Goal: Information Seeking & Learning: Learn about a topic

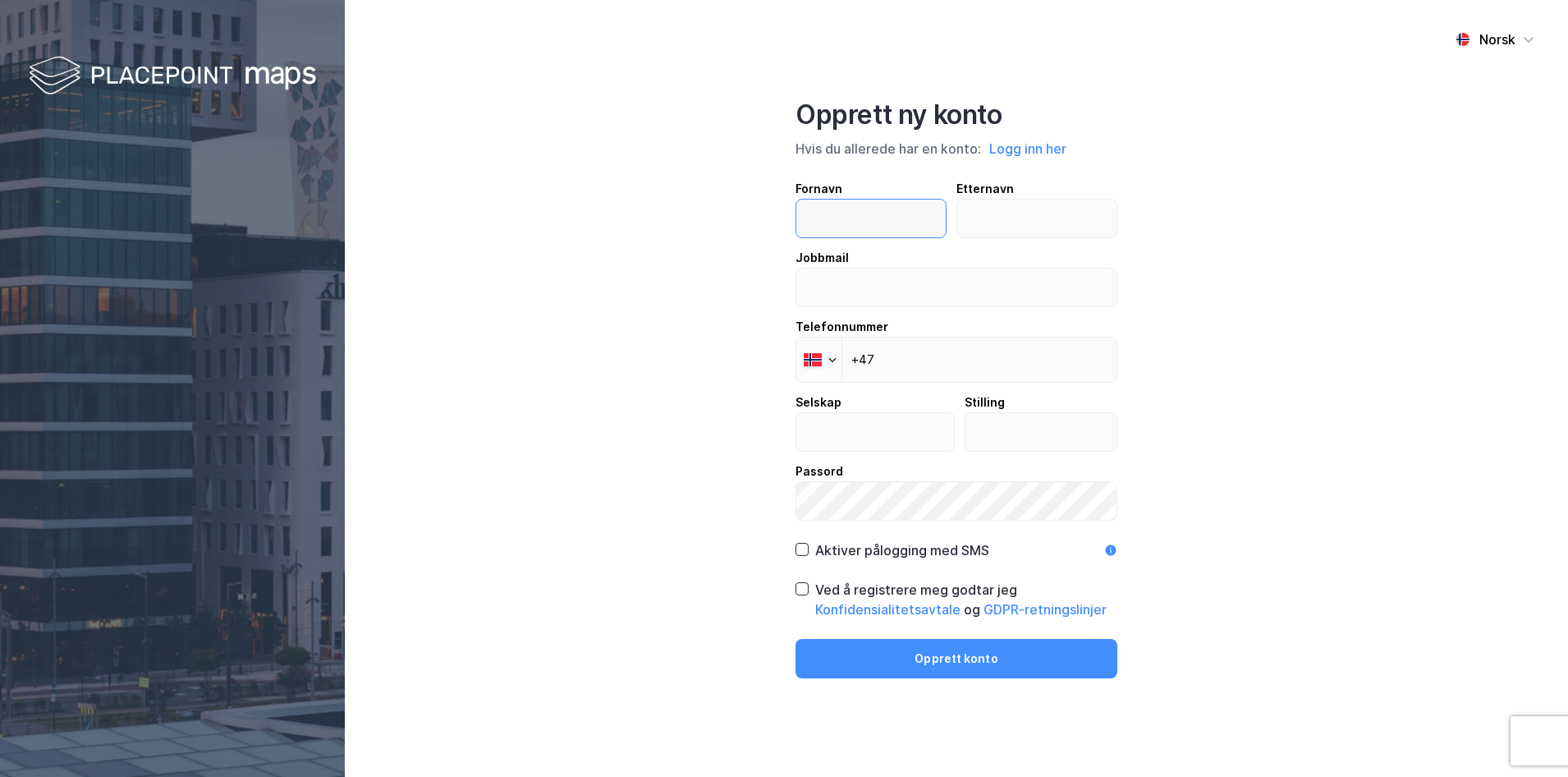
click at [844, 224] on input "text" at bounding box center [871, 218] width 150 height 38
type input "j"
type input "[PERSON_NAME]"
click at [1029, 216] on input "text" at bounding box center [1037, 218] width 160 height 38
type input "Berntsen"
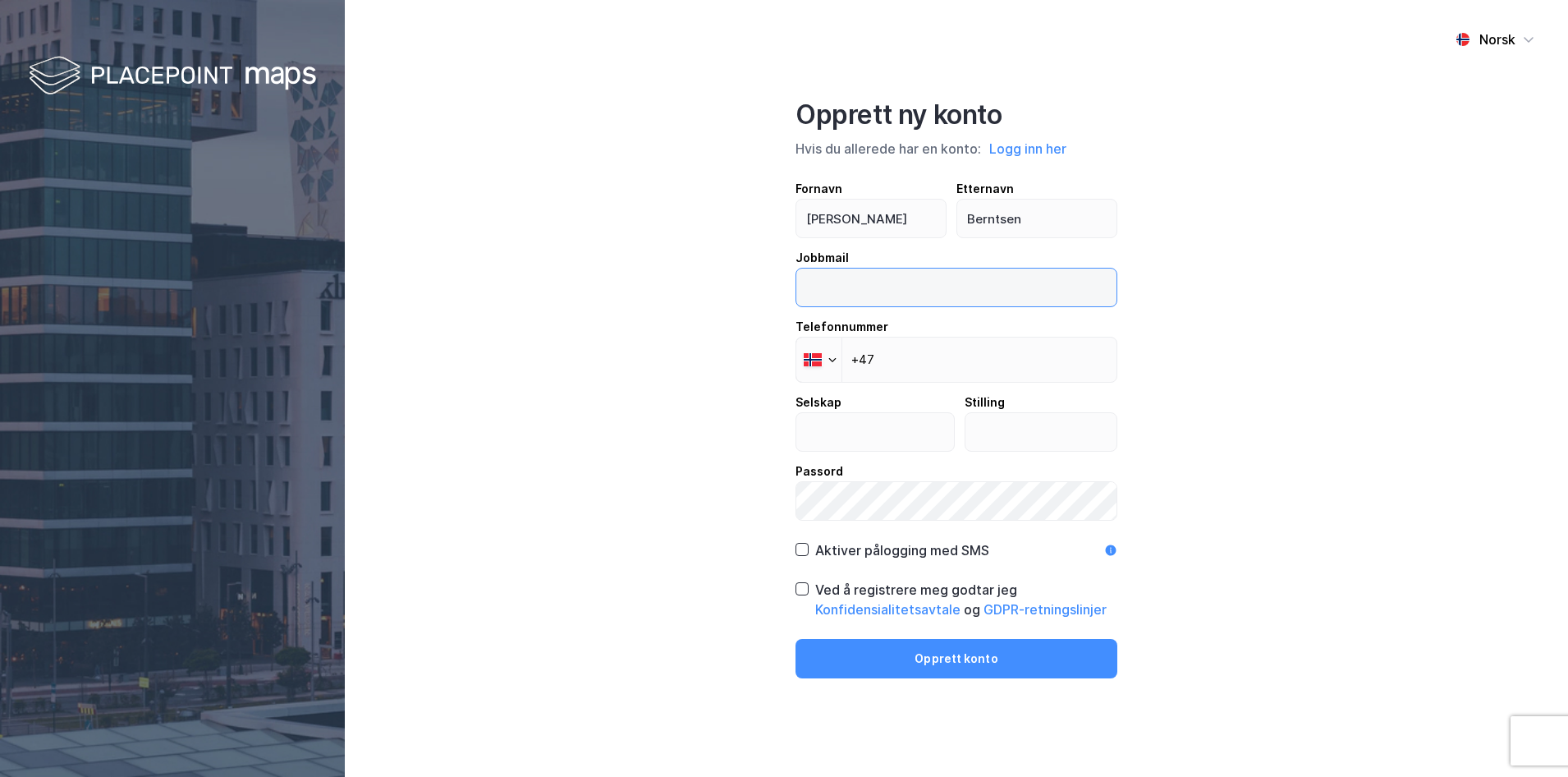
click at [866, 288] on input "email" at bounding box center [956, 287] width 320 height 38
type input "jan-eirik@brekke-eiendom.no"
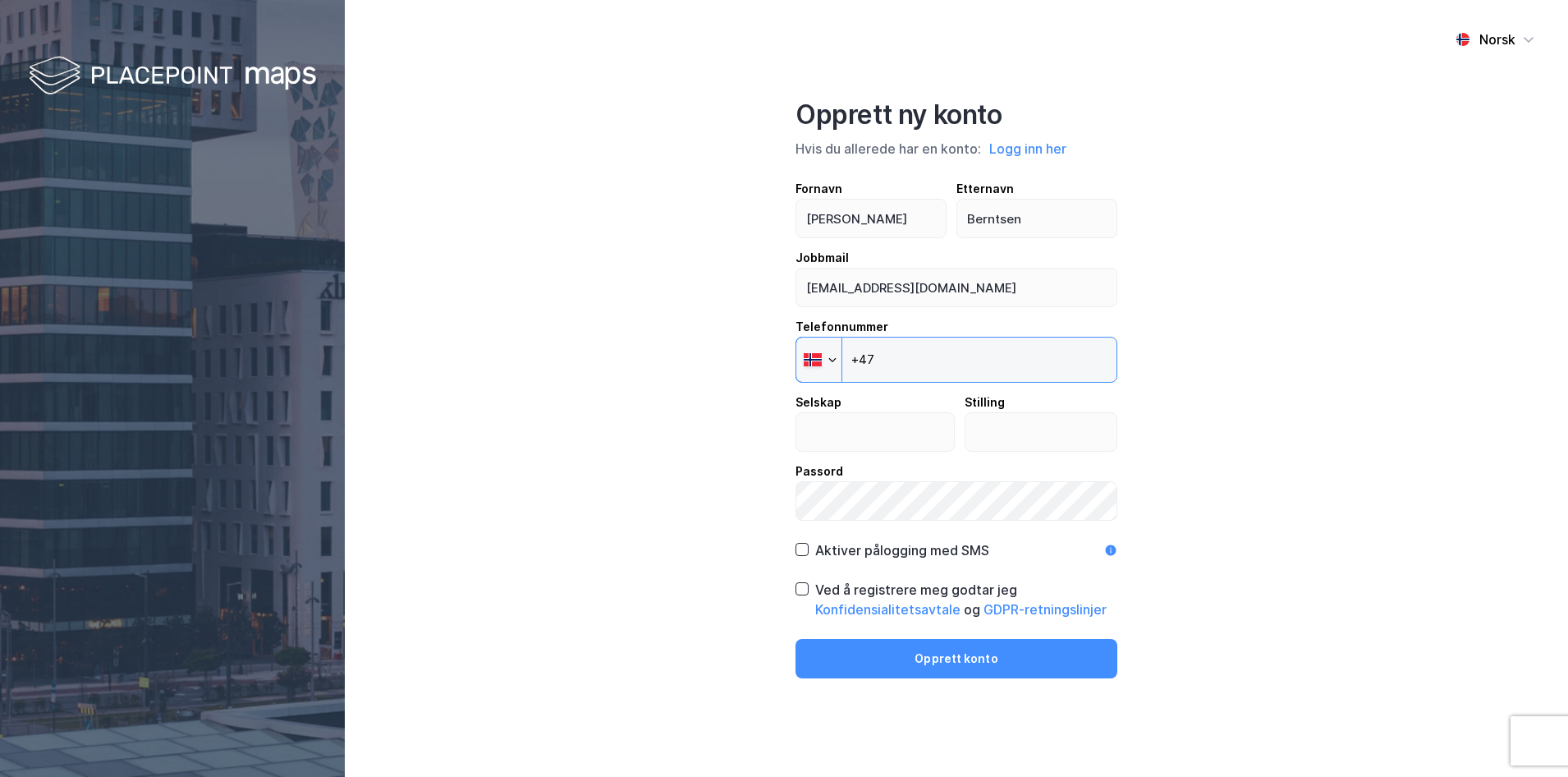
click at [913, 367] on input "+47" at bounding box center [956, 359] width 322 height 46
type input "+47 917 69 680"
click at [857, 438] on input "text" at bounding box center [875, 432] width 158 height 38
type input "Brække Eiendom"
click at [981, 438] on input "text" at bounding box center [1041, 432] width 152 height 38
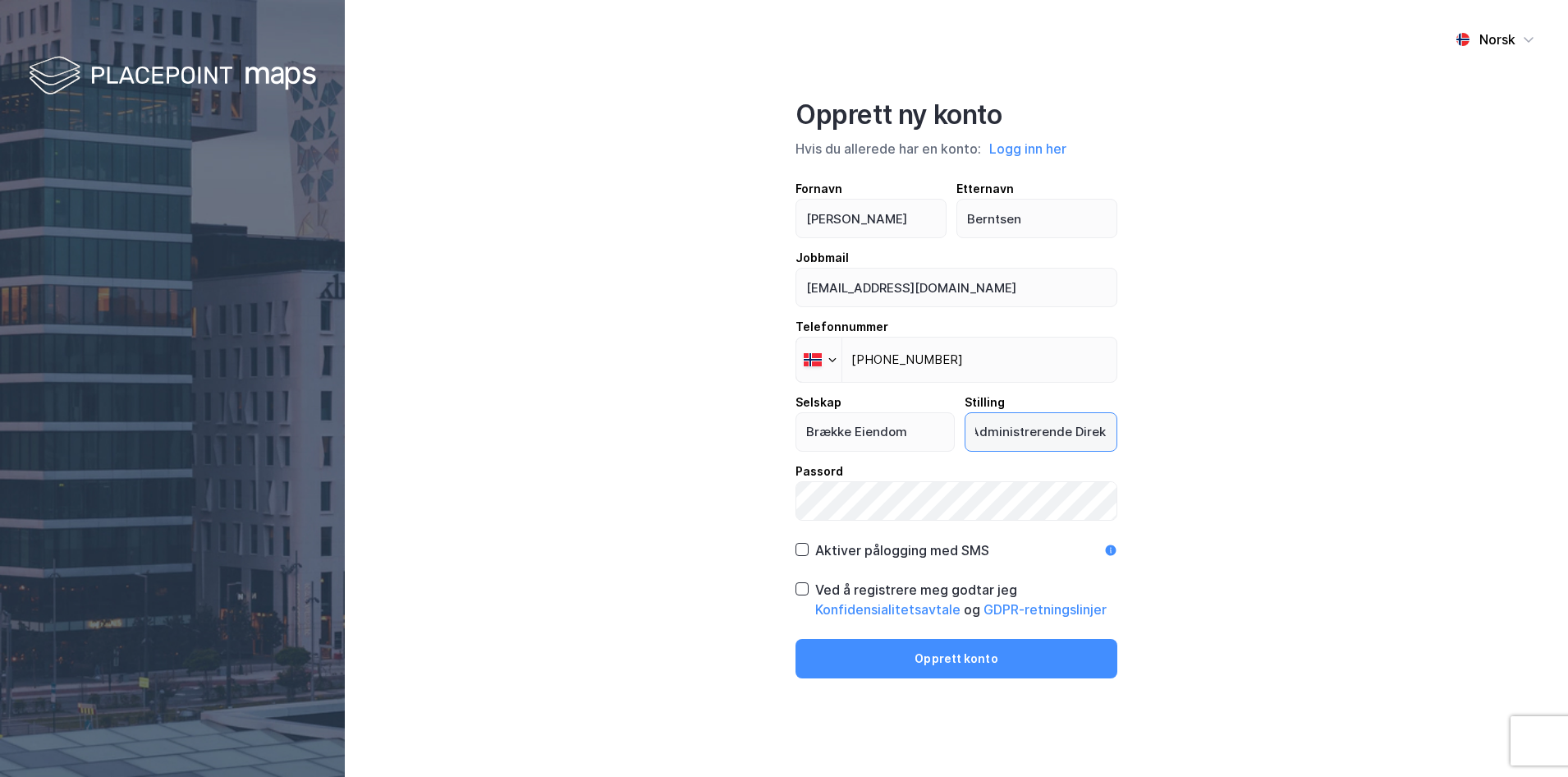
scroll to position [0, 16]
type input "Administrerende Direktør"
click at [753, 485] on div "Norsk Opprett ny konto Hvis du allerede har en konto: Logg inn her Fornavn Jan-…" at bounding box center [956, 388] width 1223 height 777
click at [795, 639] on button "Opprett konto" at bounding box center [956, 659] width 322 height 40
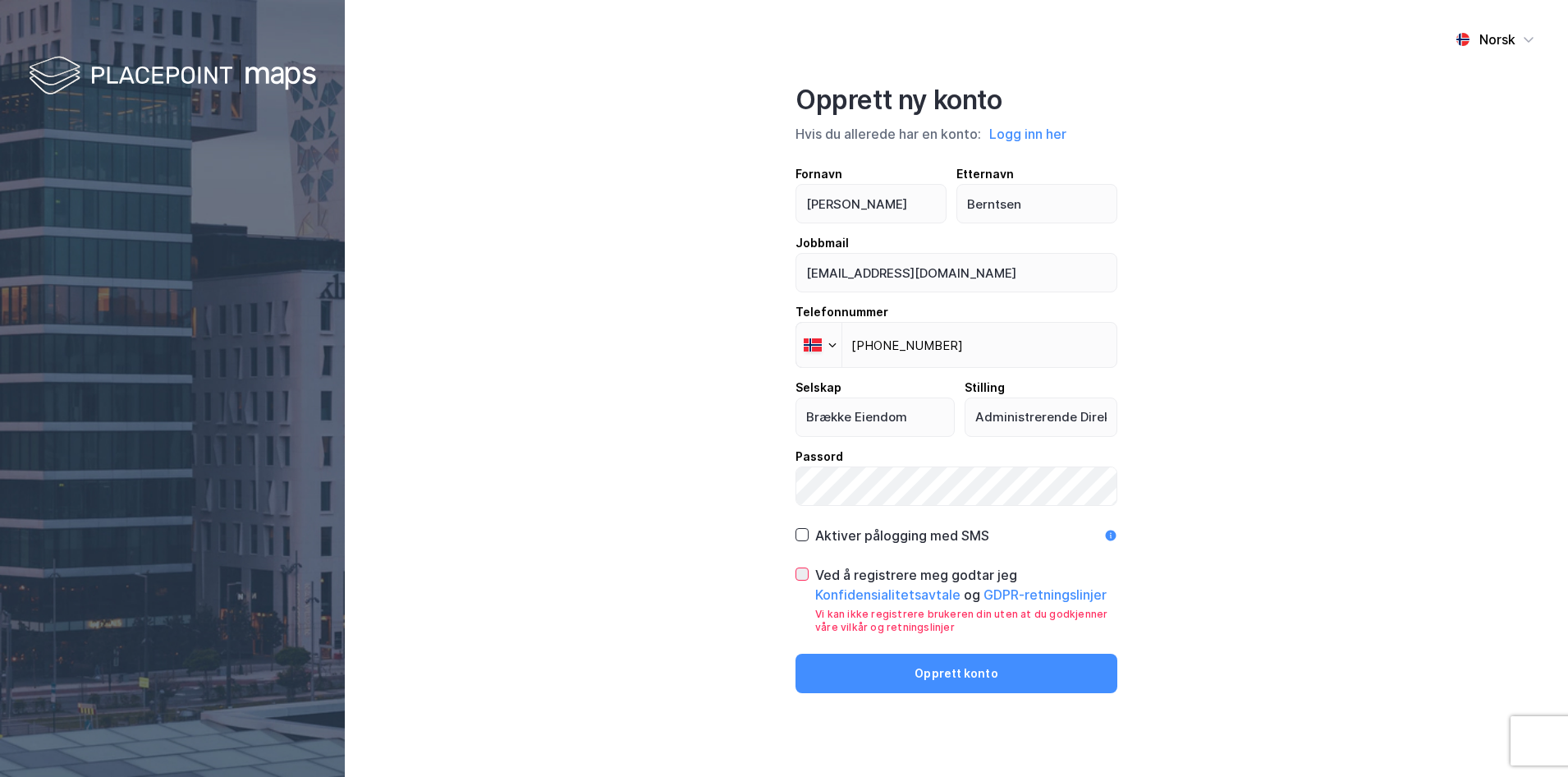
click at [800, 568] on icon at bounding box center [802, 574] width 12 height 12
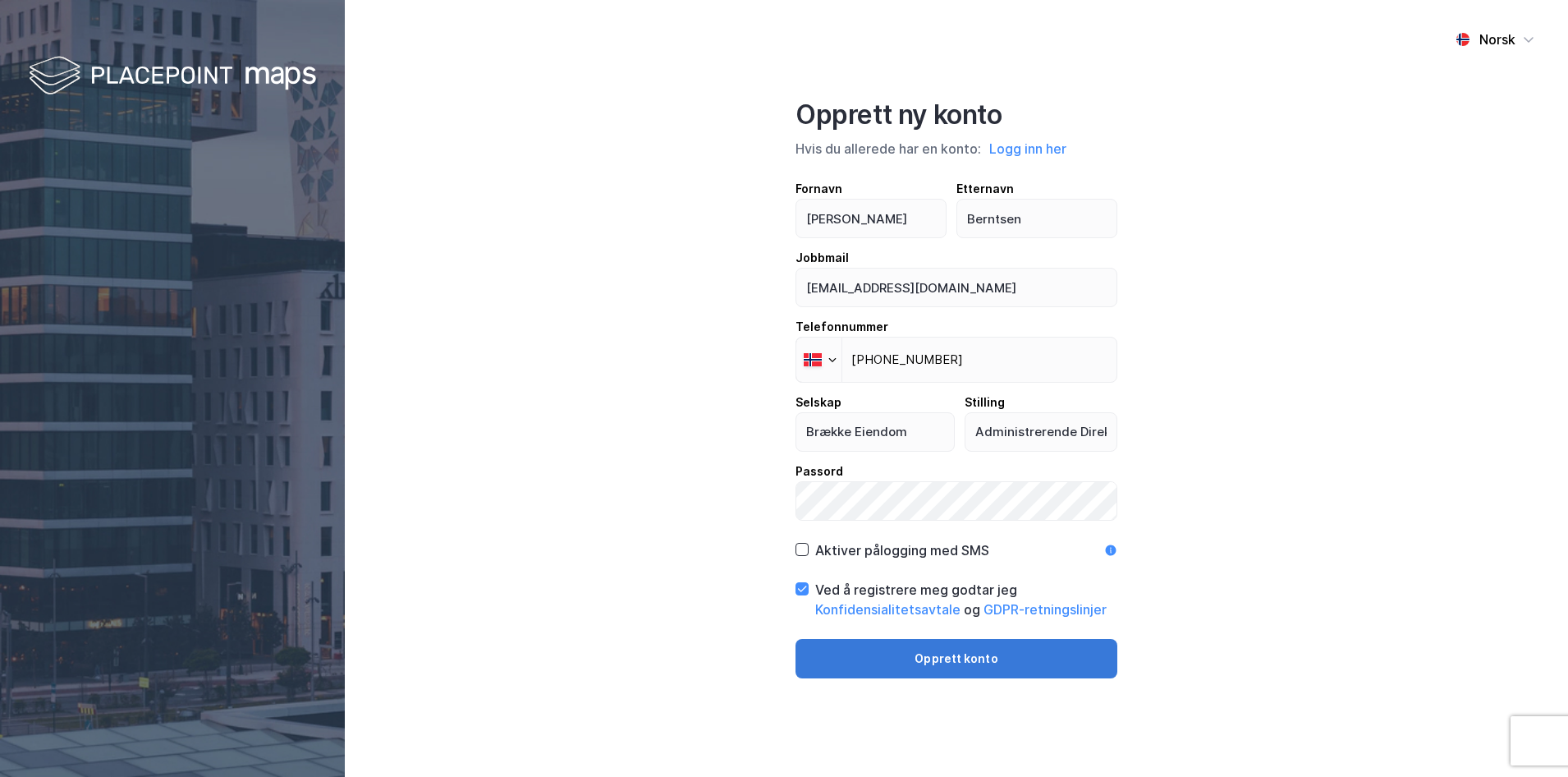
click at [865, 659] on button "Opprett konto" at bounding box center [956, 659] width 322 height 40
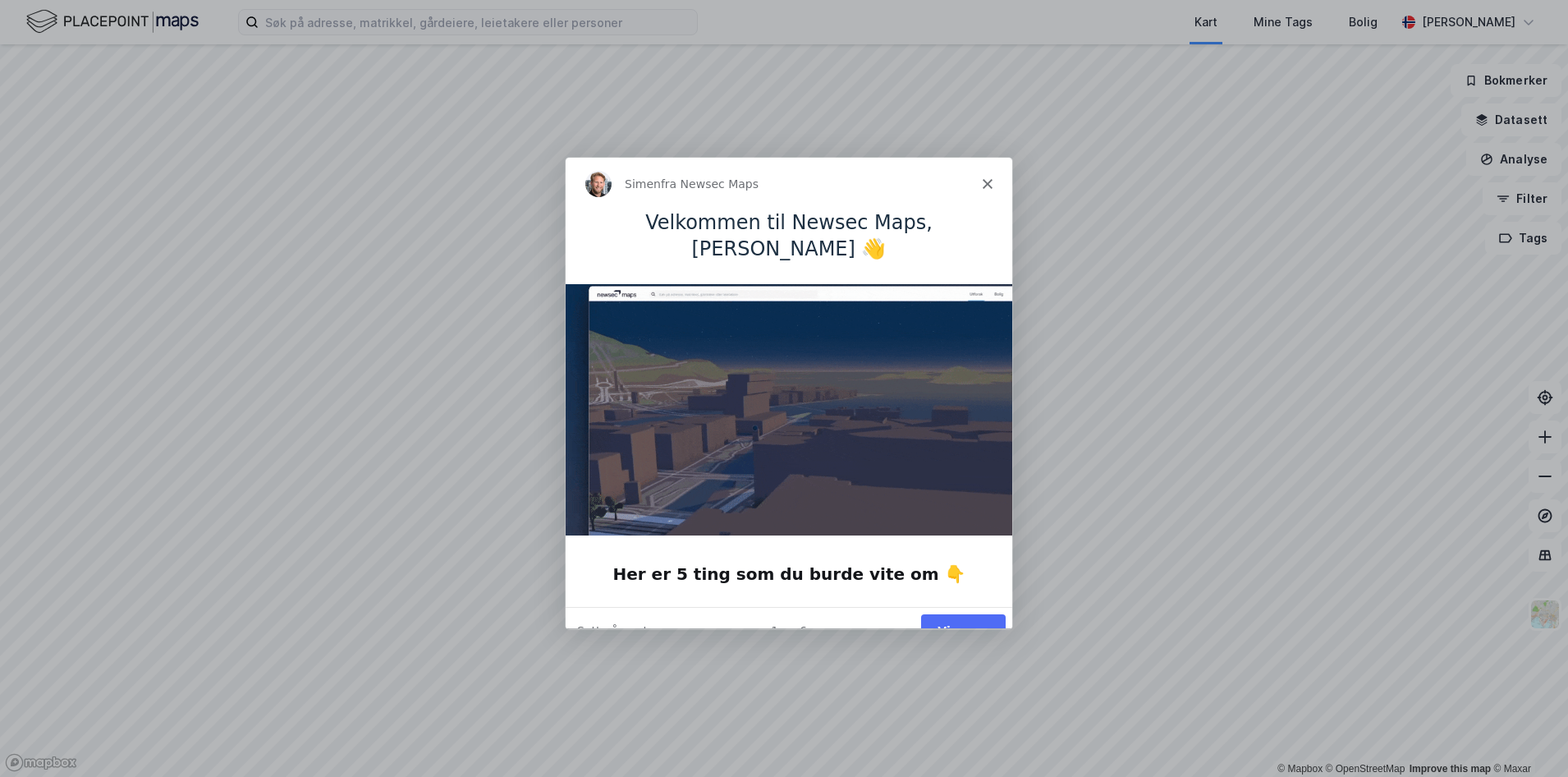
click at [984, 614] on button "Vis meg" at bounding box center [963, 631] width 85 height 34
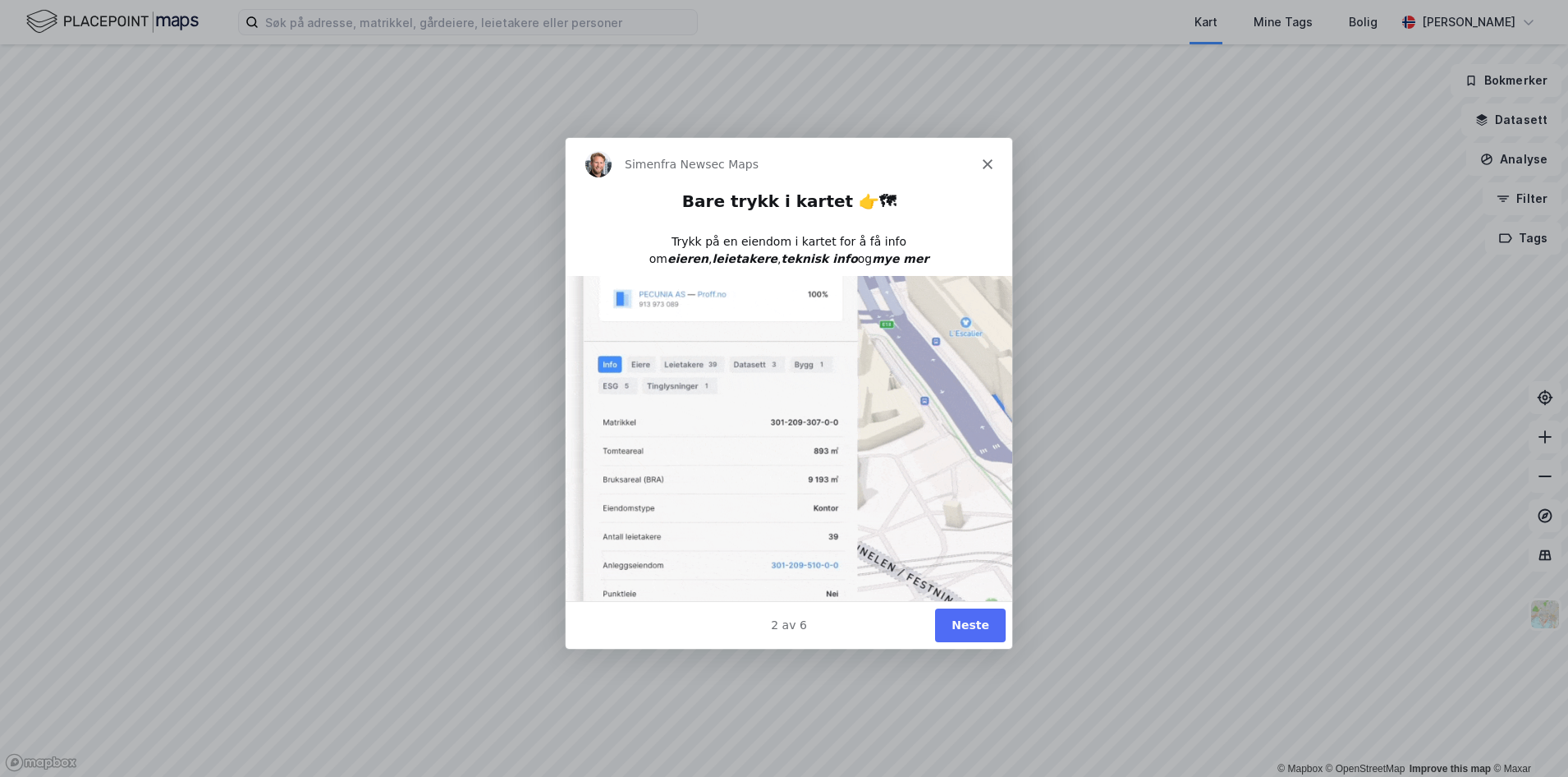
click at [981, 619] on button "Neste" at bounding box center [970, 625] width 71 height 34
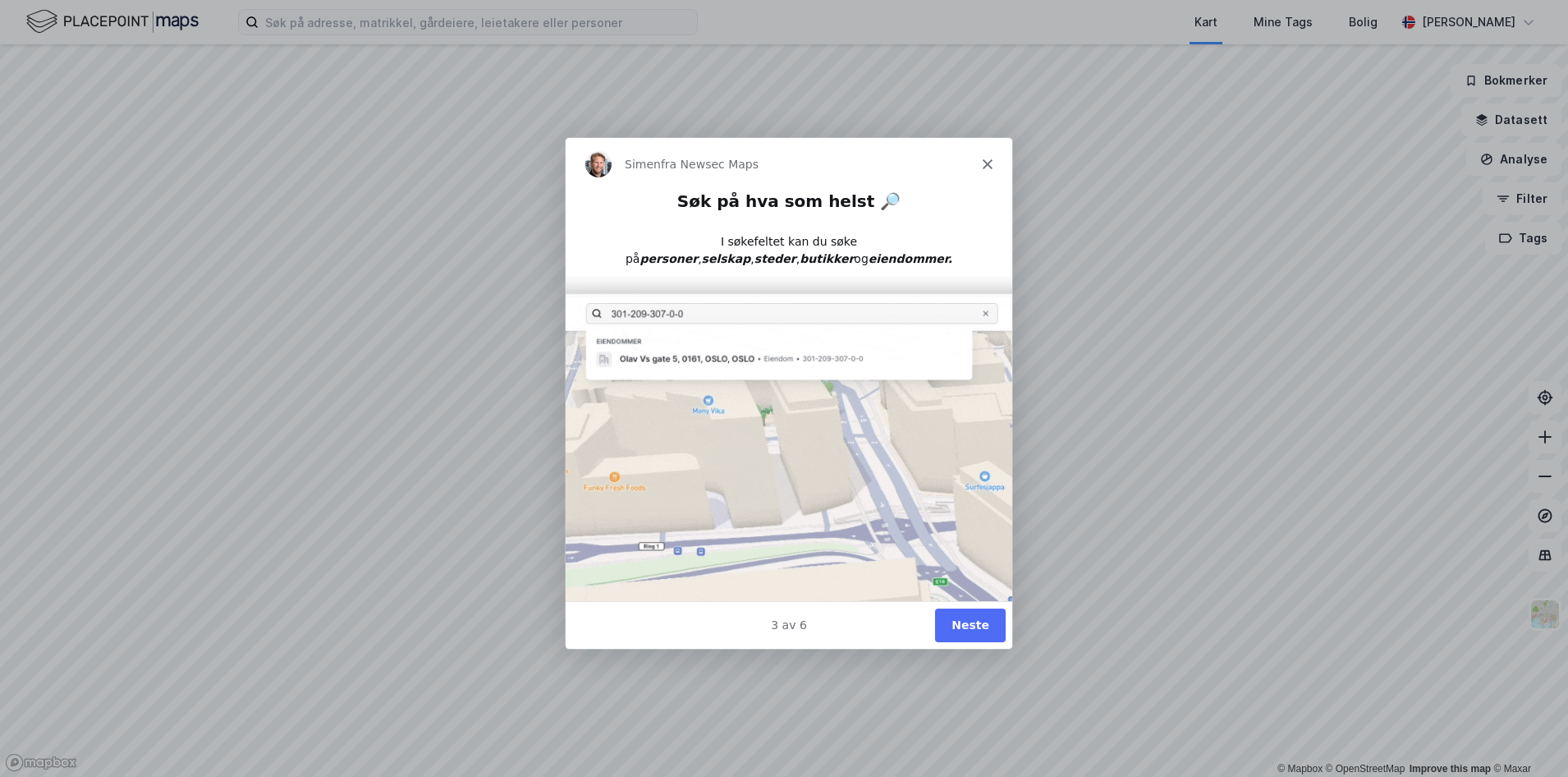
click at [981, 619] on button "Neste" at bounding box center [970, 625] width 71 height 34
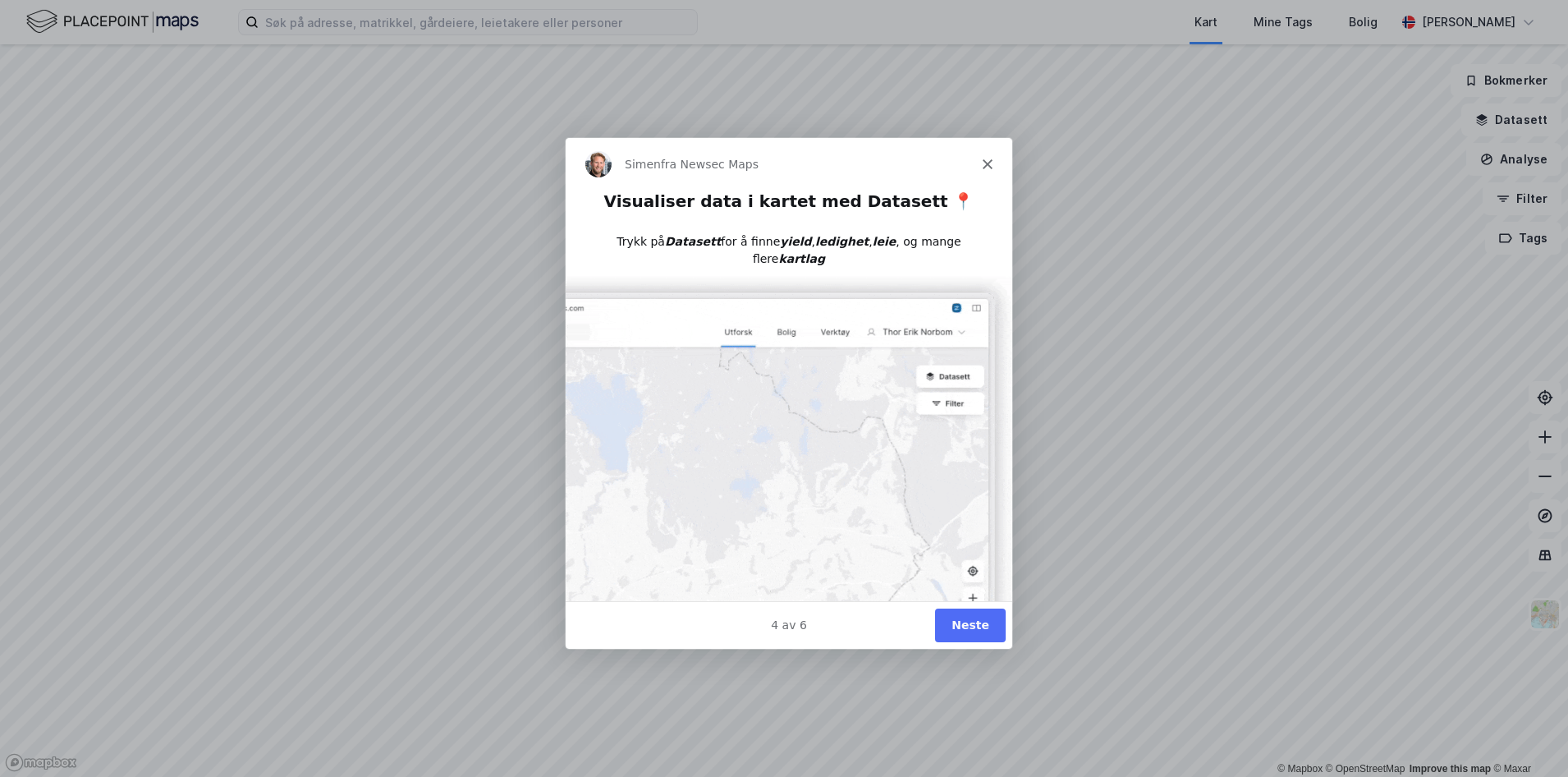
click at [992, 632] on button "Neste" at bounding box center [970, 625] width 71 height 34
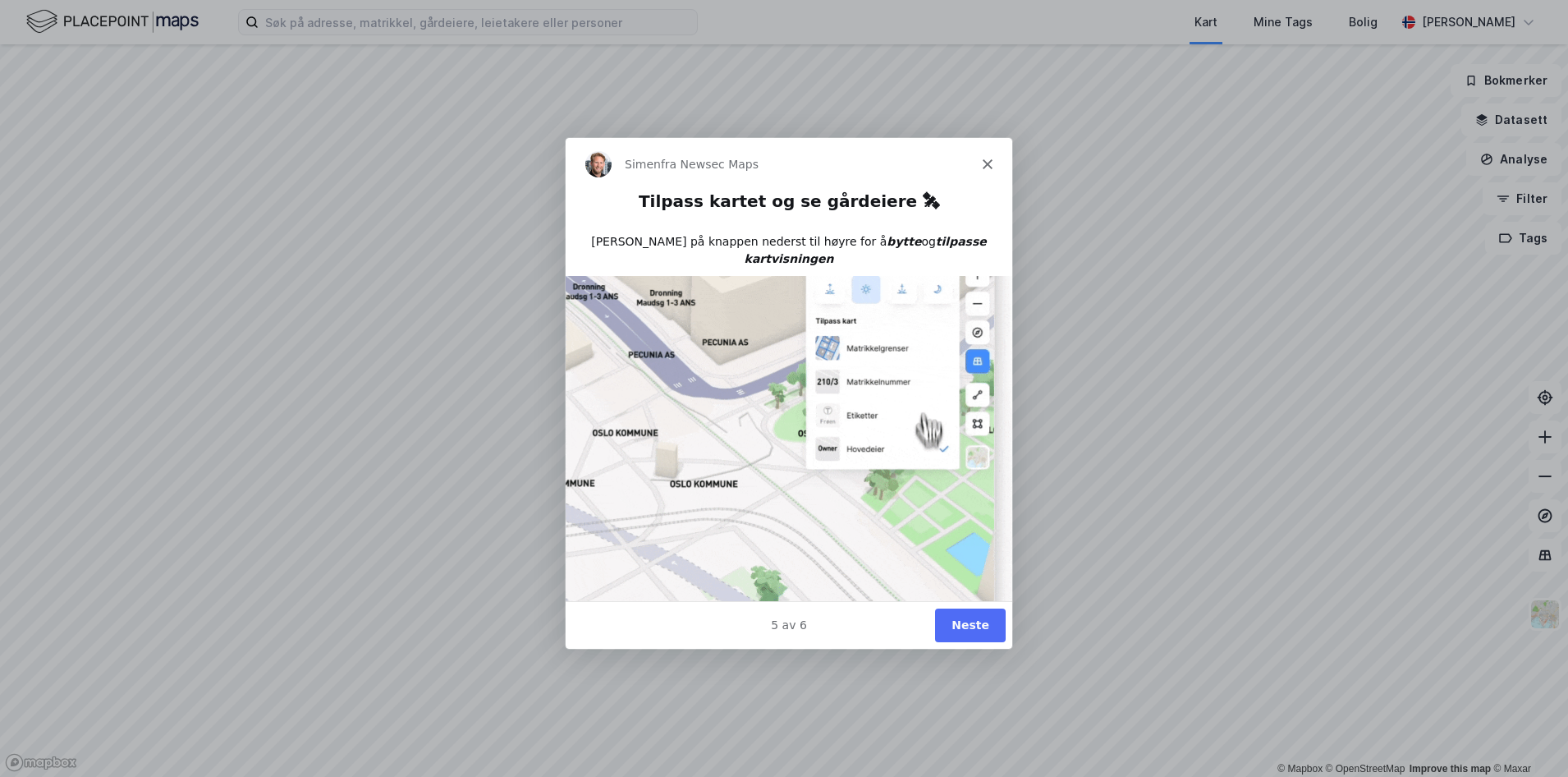
click at [974, 622] on button "Neste" at bounding box center [970, 625] width 71 height 34
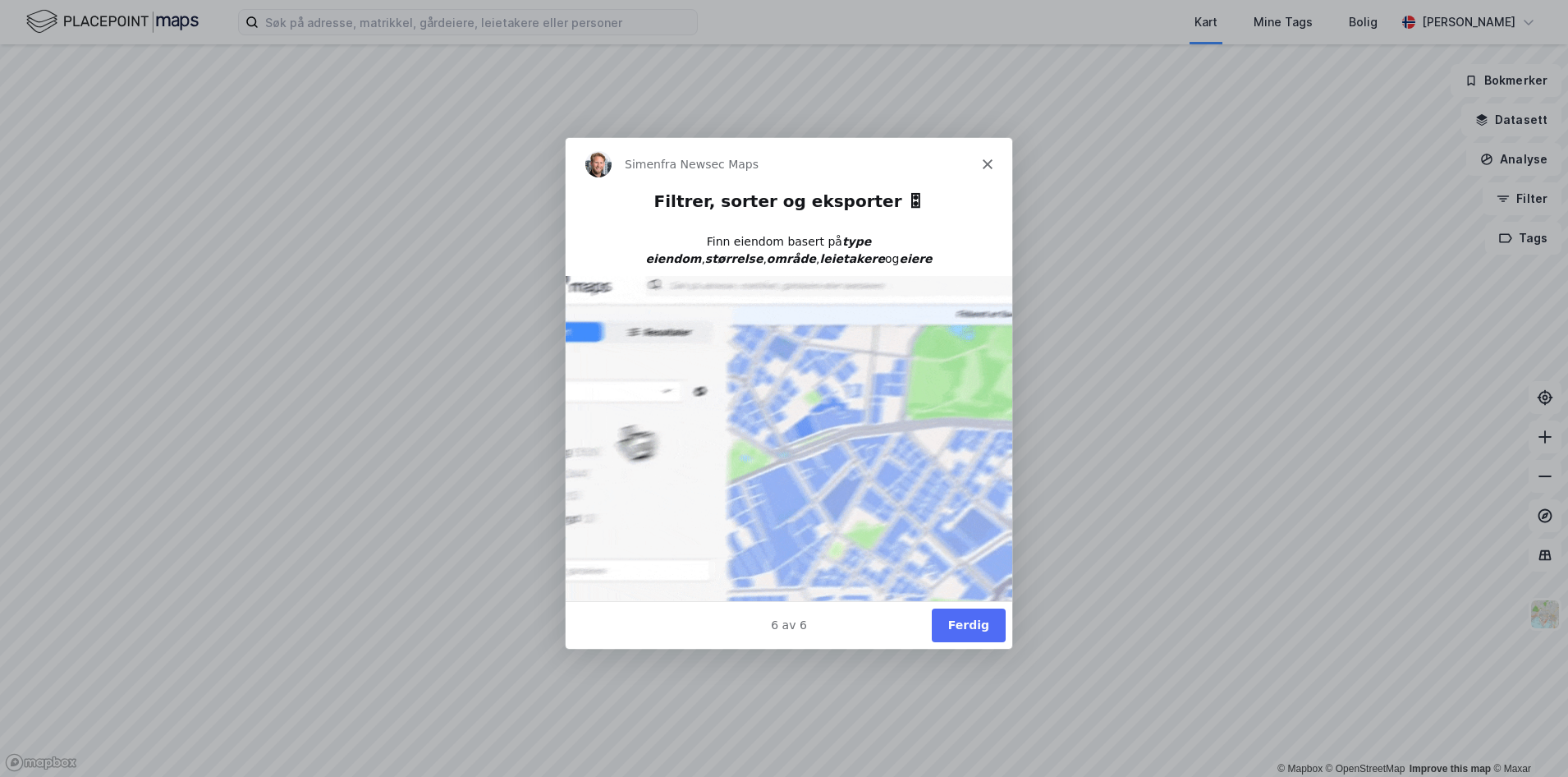
click at [974, 622] on button "Ferdig" at bounding box center [968, 625] width 74 height 34
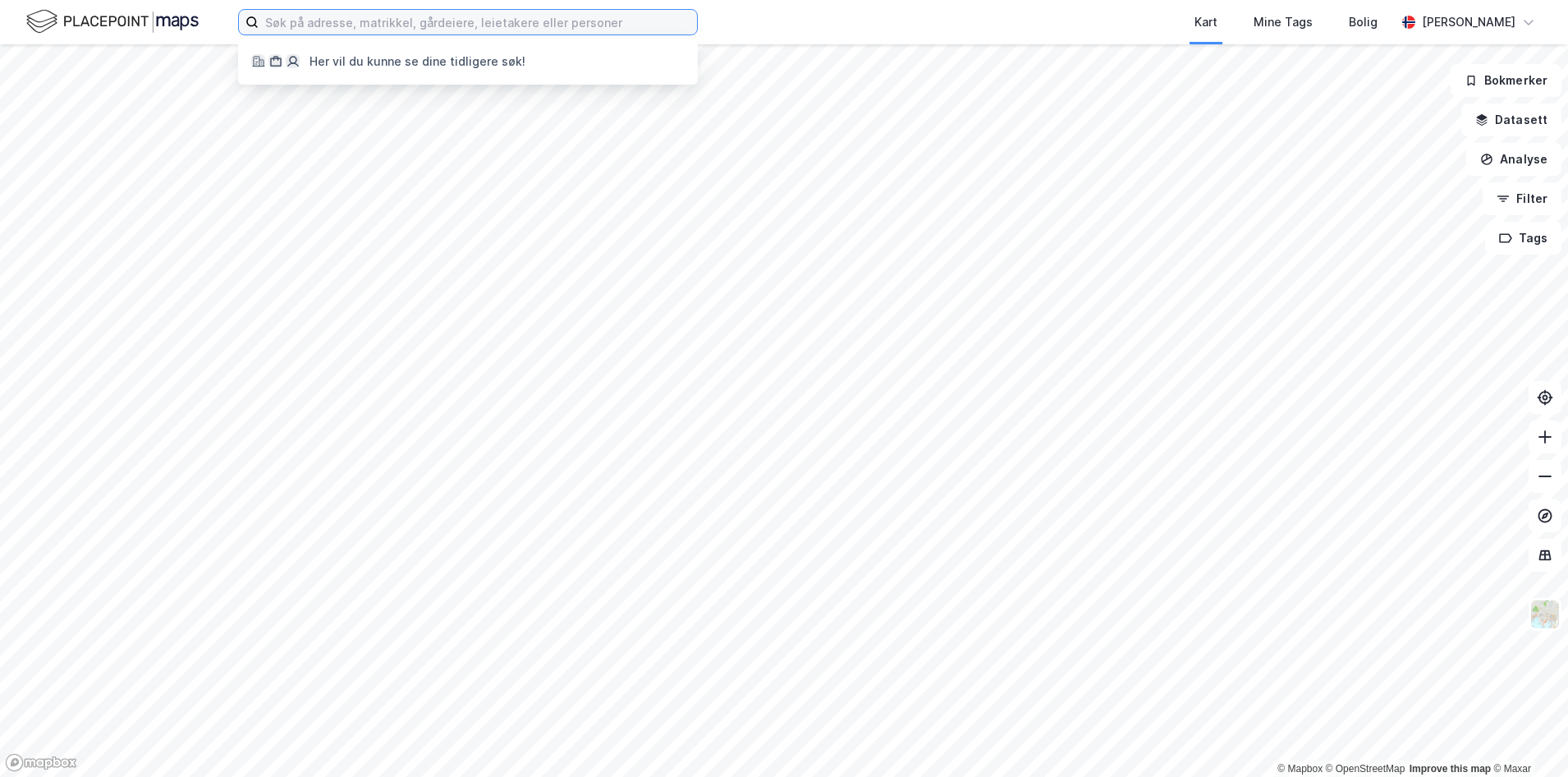
click at [356, 22] on input at bounding box center [478, 22] width 439 height 25
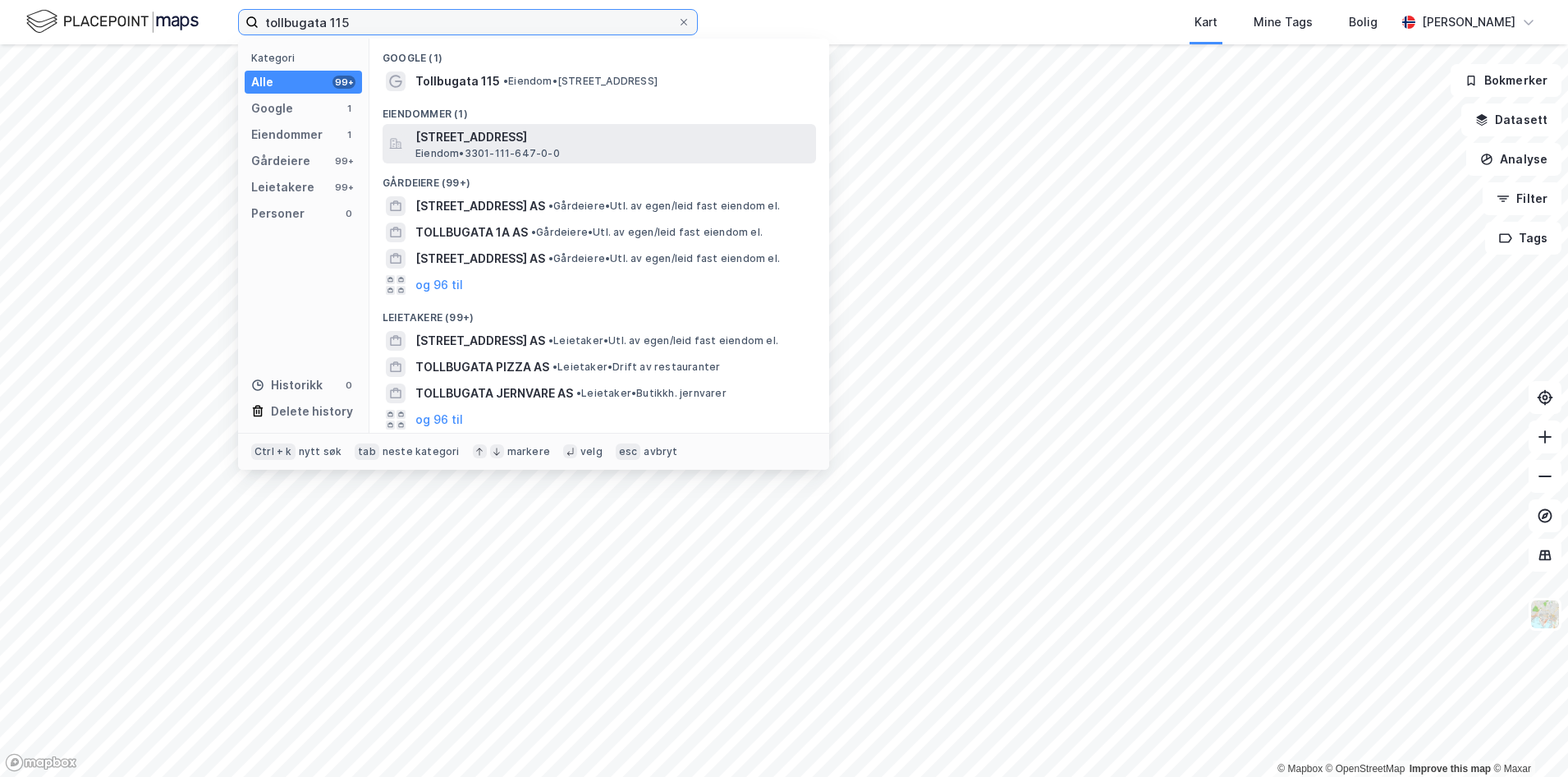
type input "tollbugata 115"
click at [427, 139] on span "[STREET_ADDRESS]" at bounding box center [613, 137] width 394 height 19
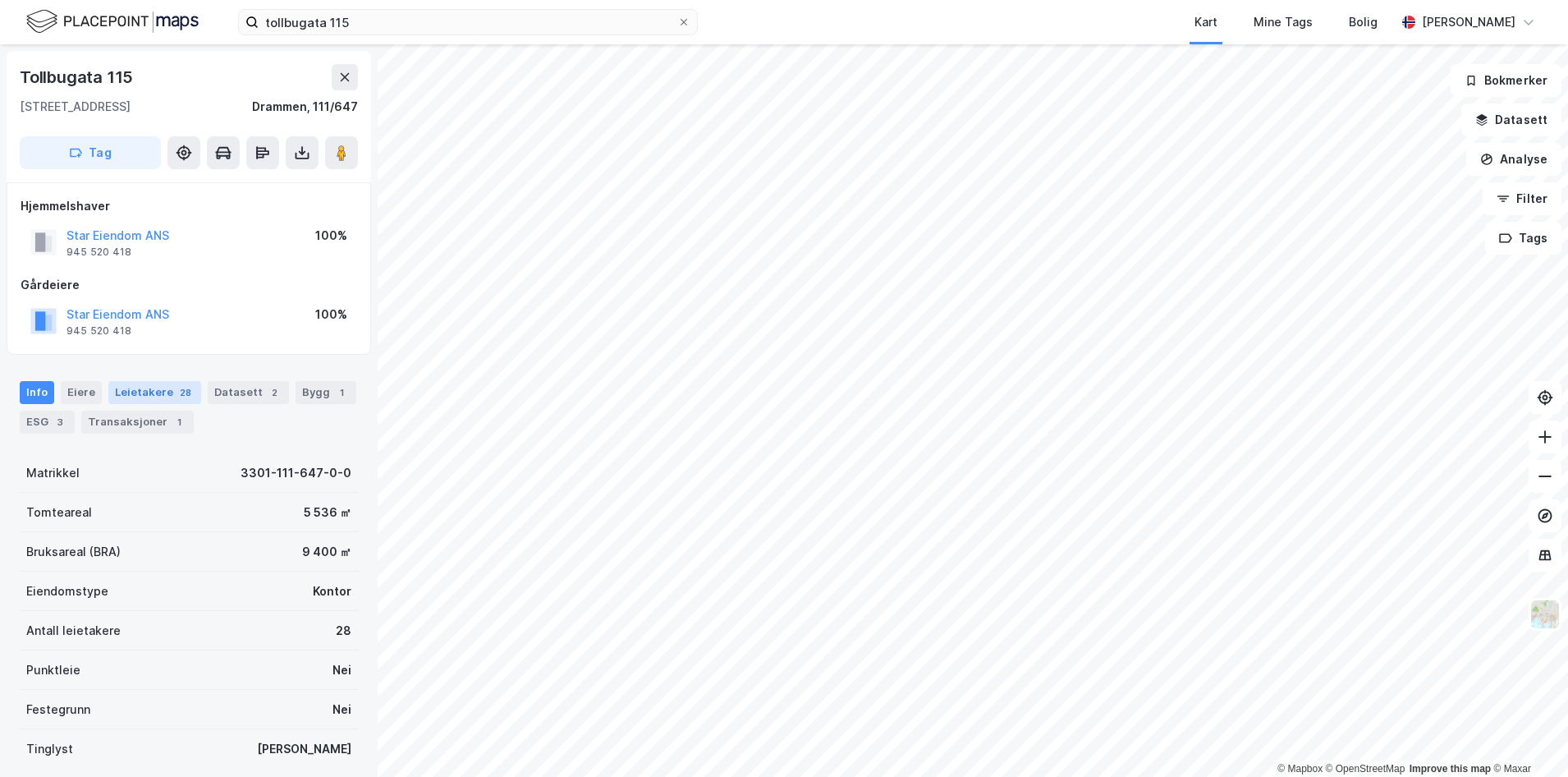
click at [134, 388] on div "Leietakere 28" at bounding box center [155, 392] width 93 height 23
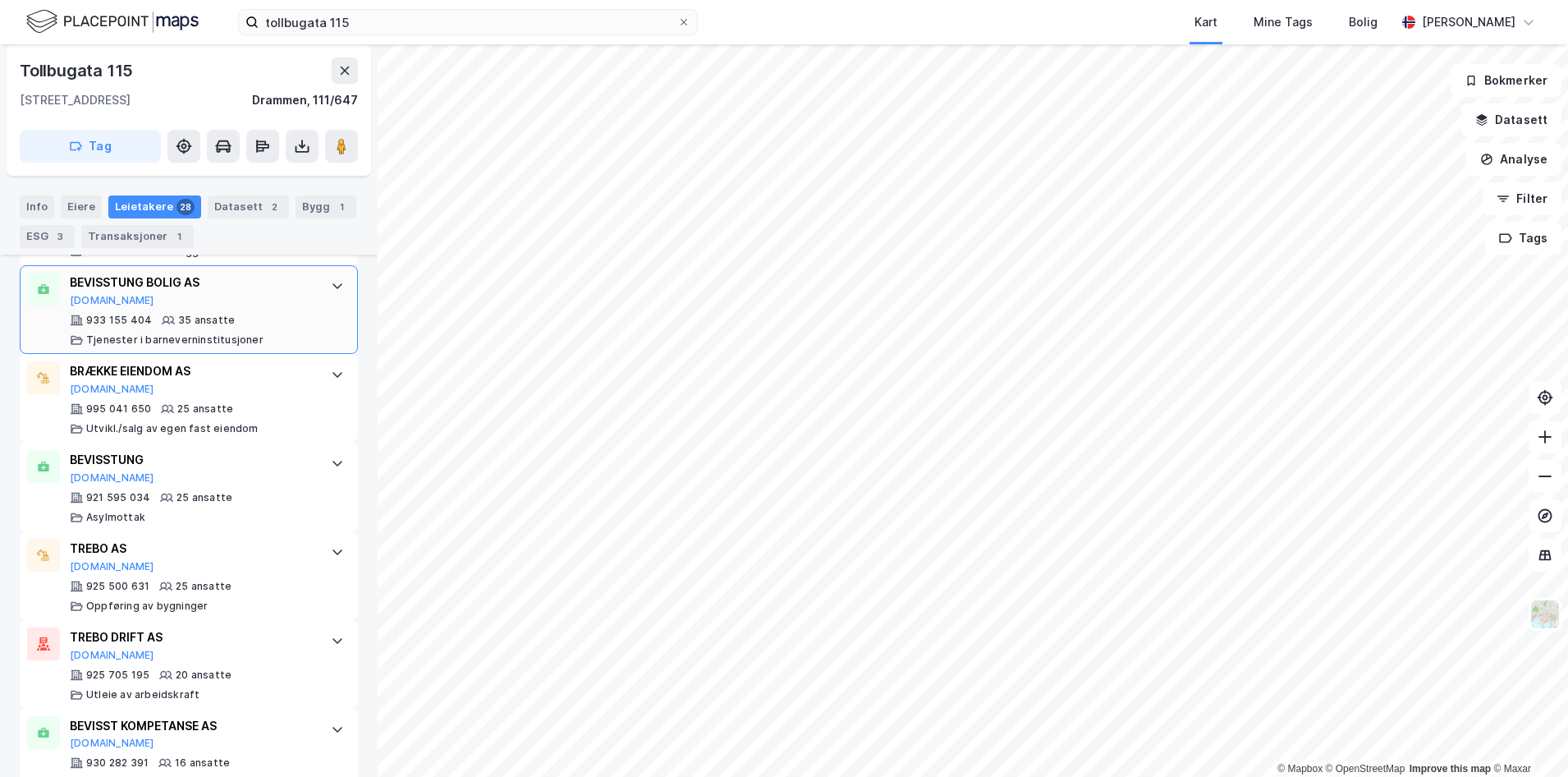
scroll to position [574, 0]
click at [228, 210] on div "Datasett 2" at bounding box center [249, 206] width 81 height 23
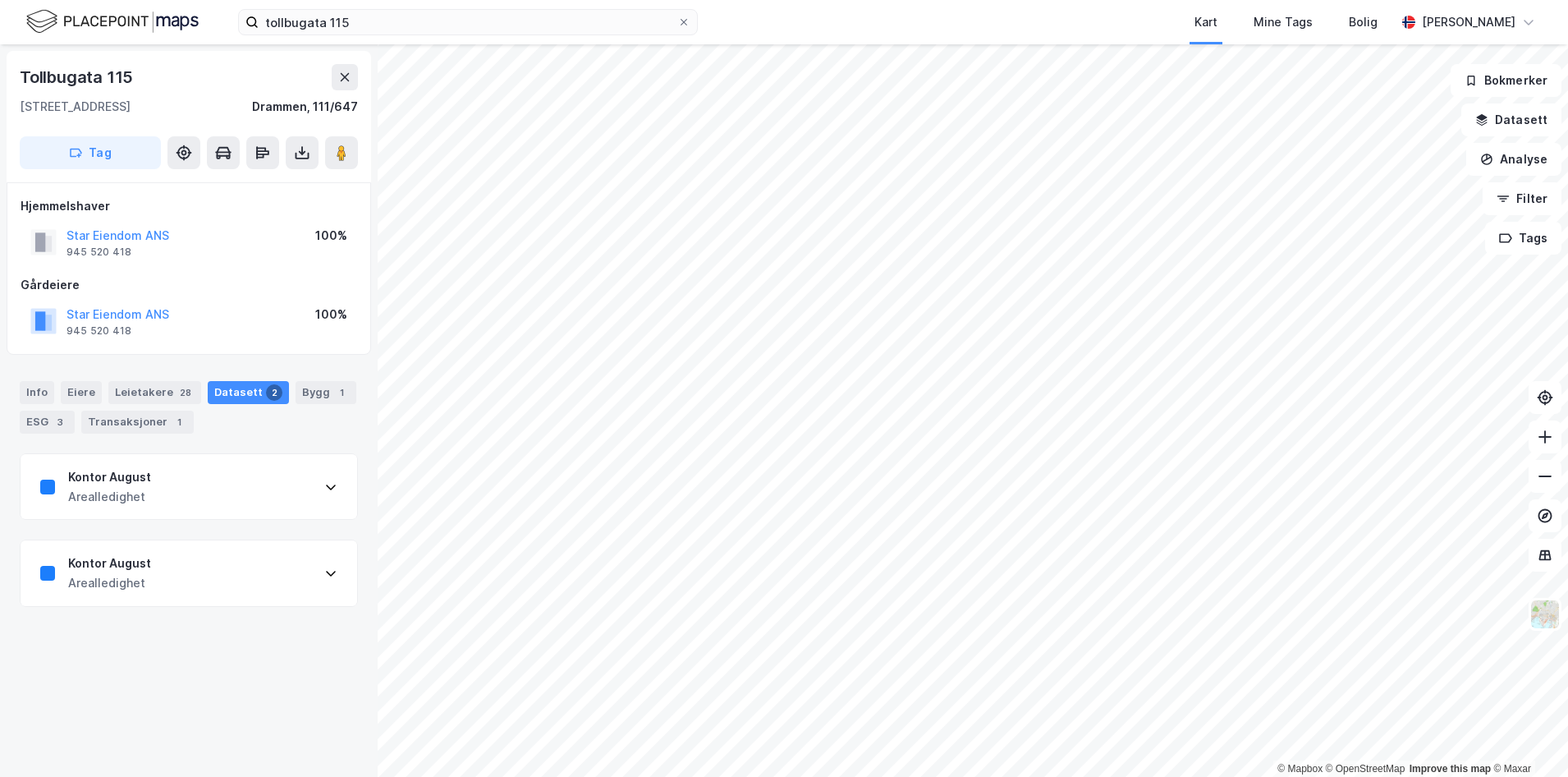
click at [172, 483] on div "Kontor August Arealledighet" at bounding box center [188, 487] width 336 height 66
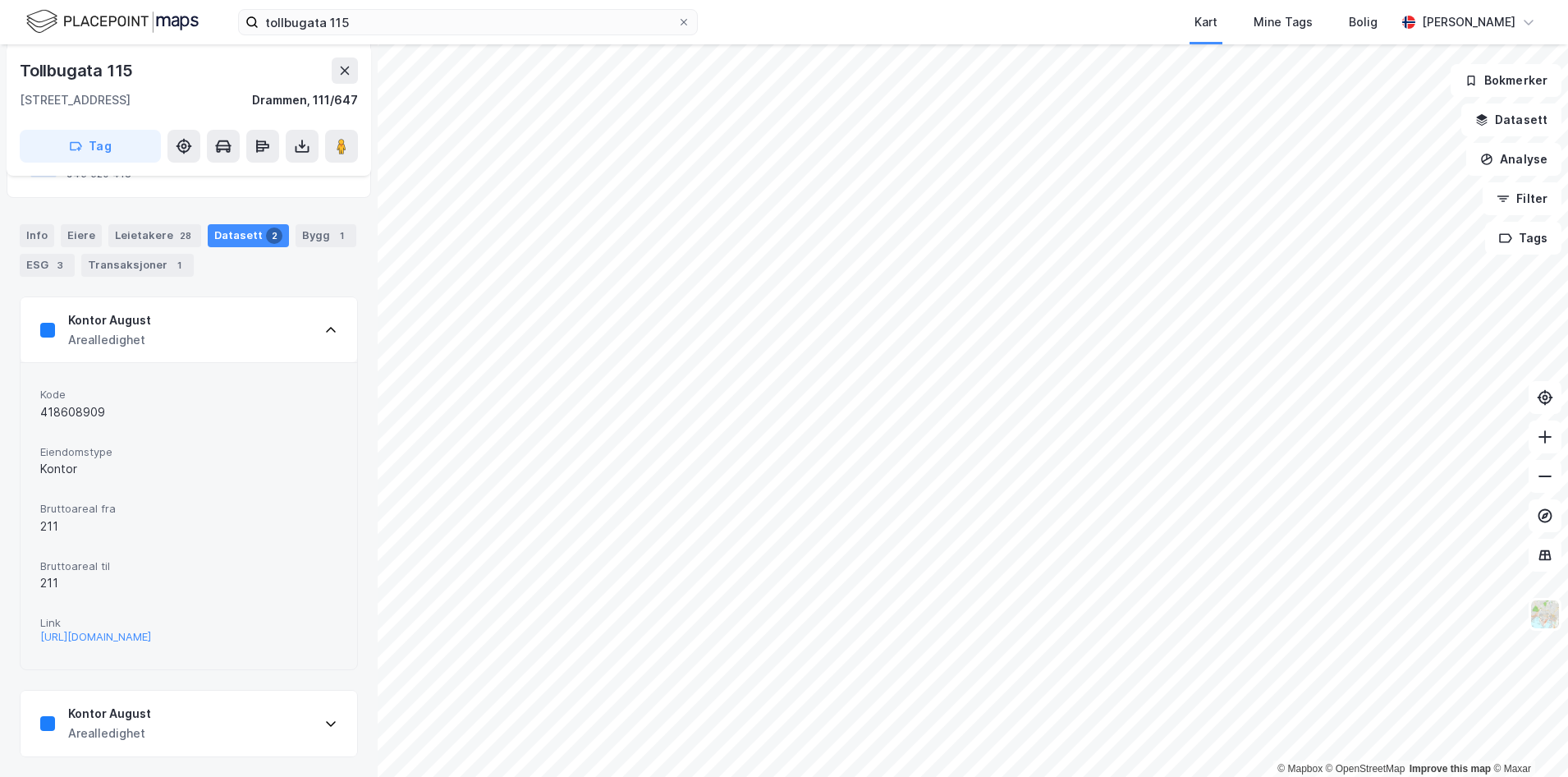
scroll to position [171, 0]
click at [137, 727] on div "Arealledighet" at bounding box center [110, 733] width 83 height 19
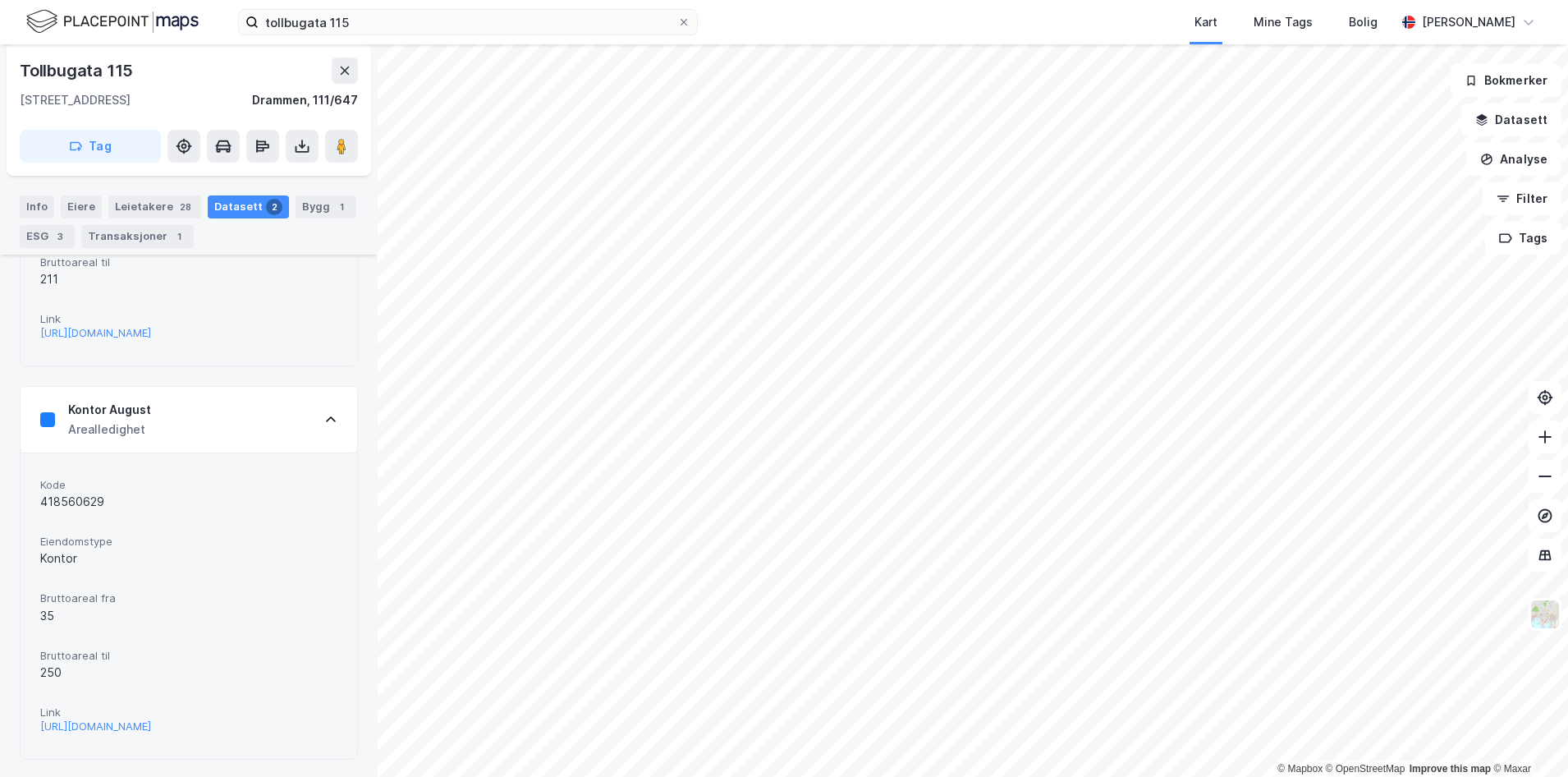
scroll to position [462, 0]
click at [127, 733] on div "[URL][DOMAIN_NAME]" at bounding box center [96, 725] width 111 height 14
